Goal: Check status

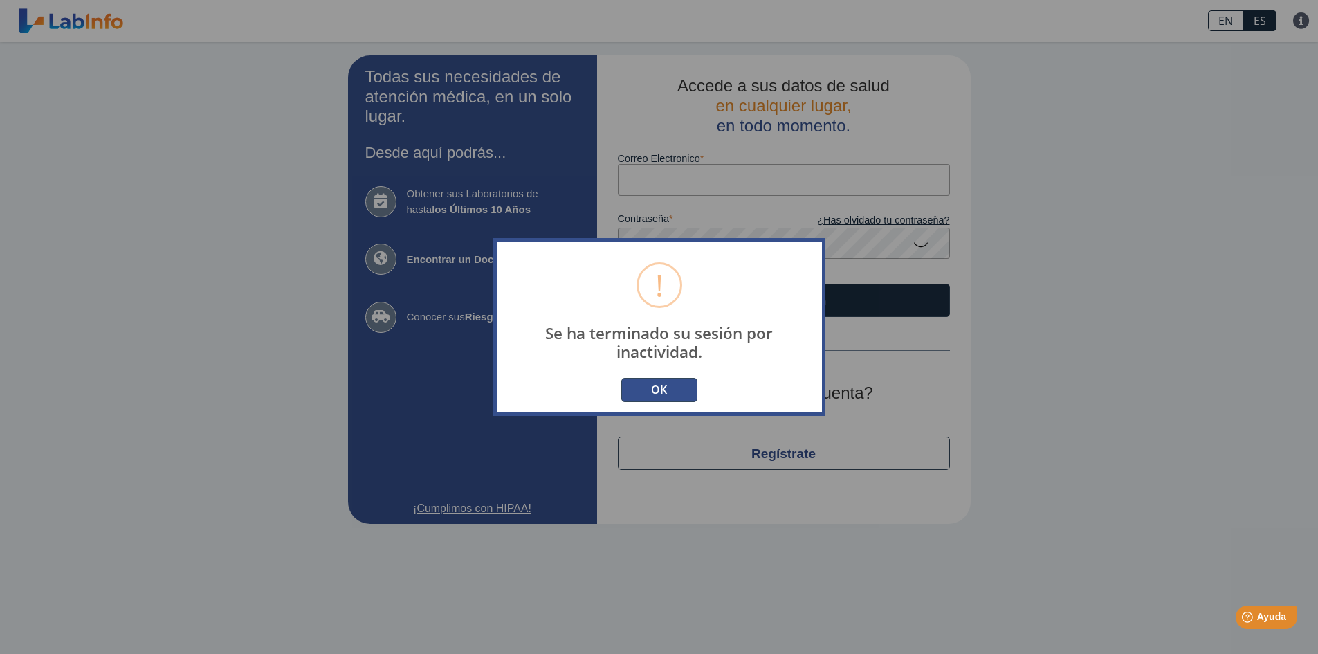
click at [675, 392] on button "OK" at bounding box center [659, 390] width 76 height 24
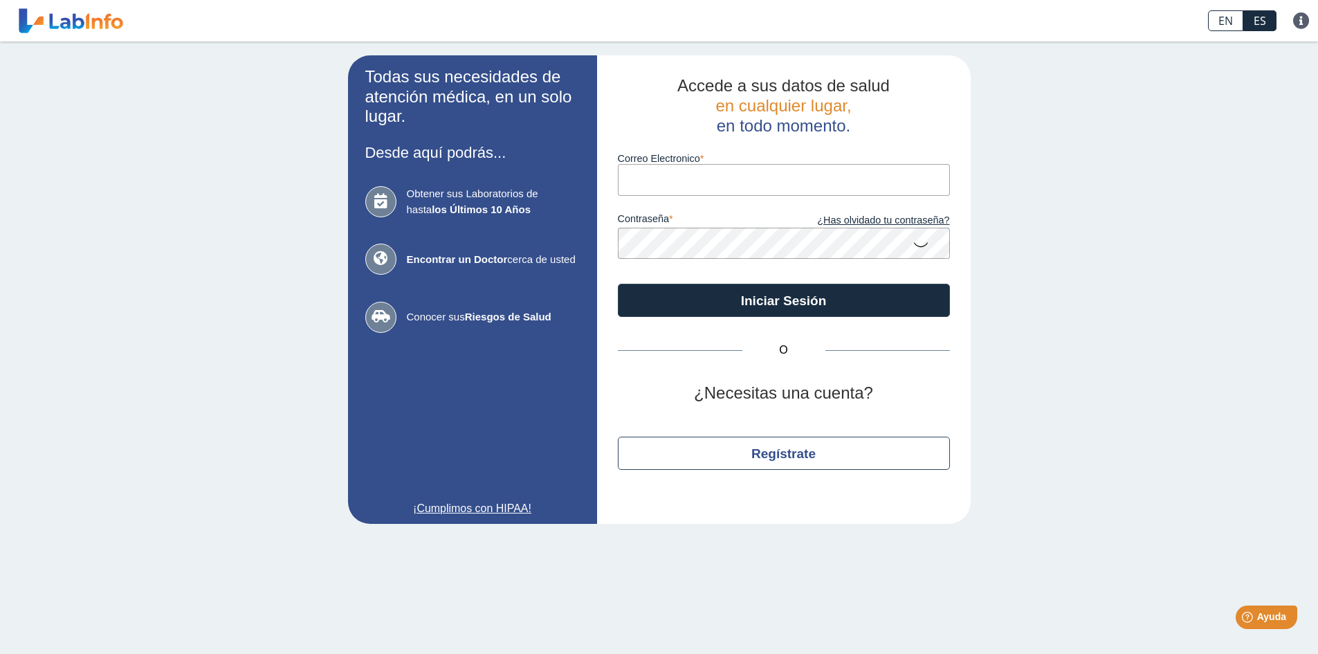
click at [854, 184] on input "Correo Electronico" at bounding box center [784, 179] width 332 height 31
type input "[EMAIL_ADDRESS][DOMAIN_NAME]"
click at [927, 244] on icon at bounding box center [921, 243] width 17 height 27
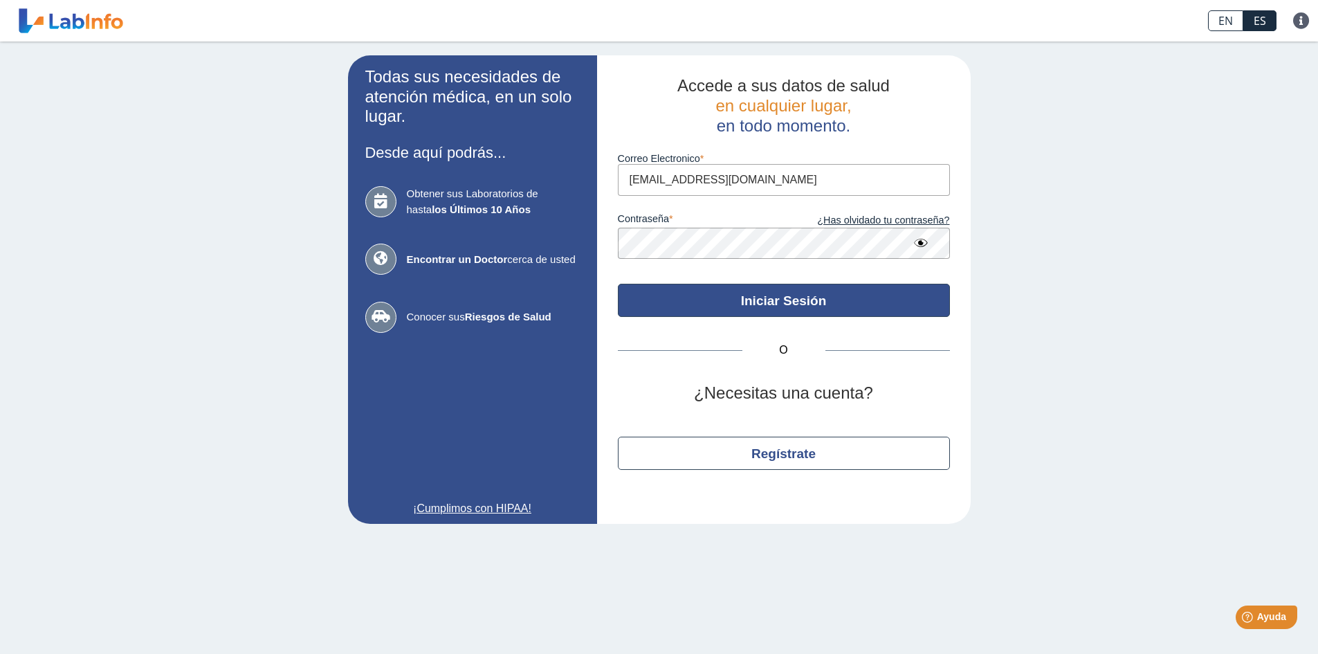
click at [870, 306] on button "Iniciar Sesión" at bounding box center [784, 300] width 332 height 33
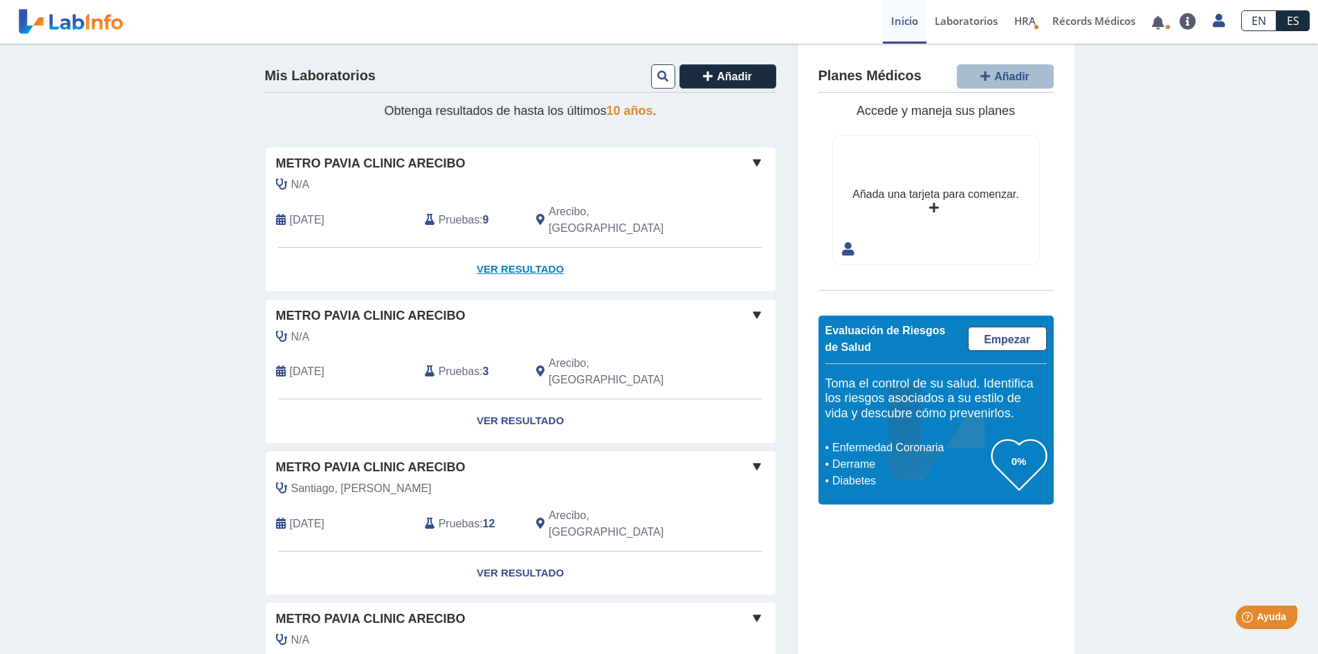
click at [502, 261] on link "Ver Resultado" at bounding box center [521, 270] width 510 height 44
